Goal: Find specific page/section: Find specific page/section

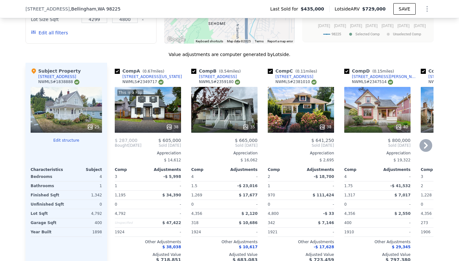
click at [169, 136] on div "Comp A ( 0.67 miles) [STREET_ADDRESS][US_STATE] This is a Flip 38 $ 287,000 $ 6…" at bounding box center [147, 165] width 71 height 205
click at [167, 121] on div at bounding box center [148, 126] width 66 height 11
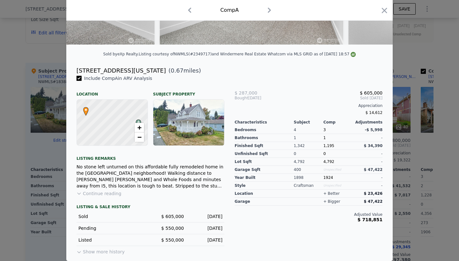
scroll to position [119, 0]
click at [102, 248] on button "Show more history" at bounding box center [101, 250] width 48 height 9
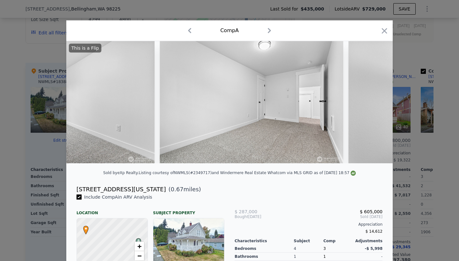
scroll to position [0, 0]
click at [386, 27] on icon "button" at bounding box center [384, 30] width 9 height 9
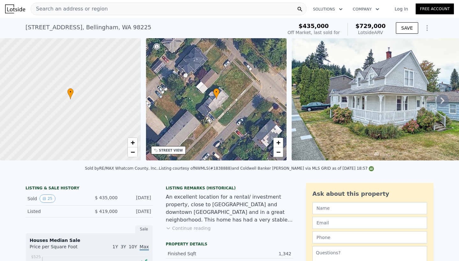
click at [82, 5] on span "Search an address or region" at bounding box center [69, 9] width 77 height 8
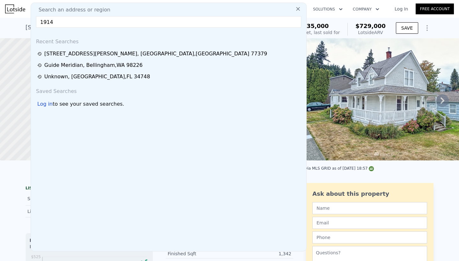
type input "1914"
click at [296, 9] on icon at bounding box center [298, 9] width 6 height 6
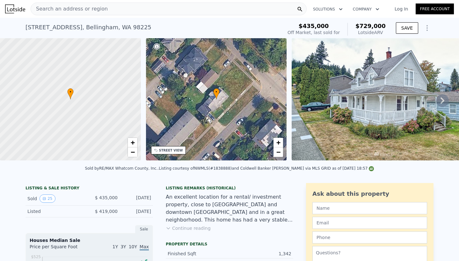
click at [176, 2] on div "Search an address or region Solutions Company Open main menu Log In Free Account" at bounding box center [229, 8] width 449 height 15
click at [174, 14] on div "Search an address or region" at bounding box center [169, 9] width 276 height 13
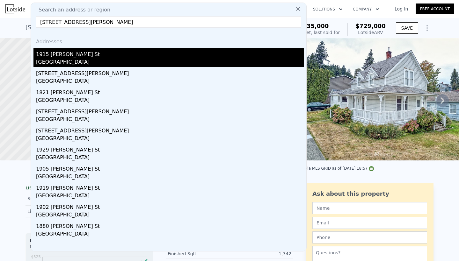
type input "[STREET_ADDRESS][PERSON_NAME]"
click at [120, 58] on div "1915 [PERSON_NAME] St" at bounding box center [170, 53] width 268 height 10
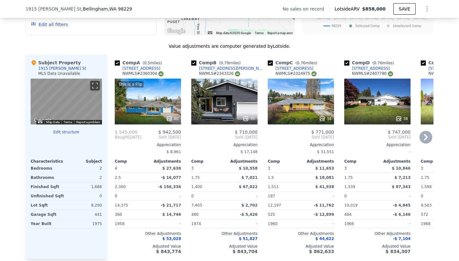
scroll to position [497, 0]
